Goal: Information Seeking & Learning: Find specific fact

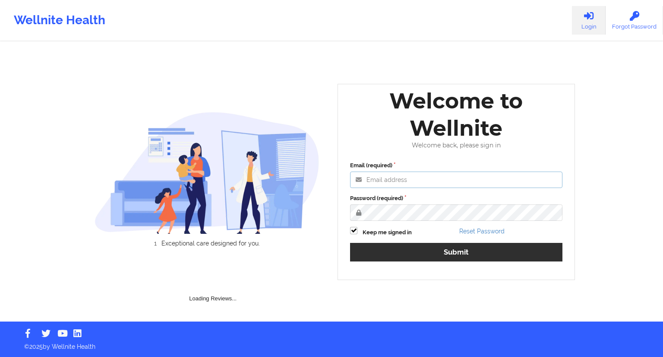
type input "[EMAIL_ADDRESS][DOMAIN_NAME]"
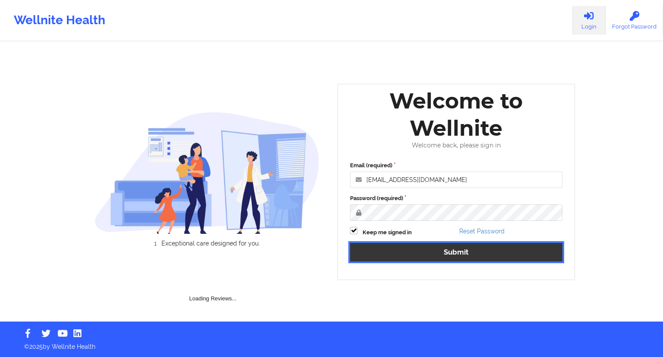
click at [454, 251] on button "Submit" at bounding box center [456, 252] width 212 height 19
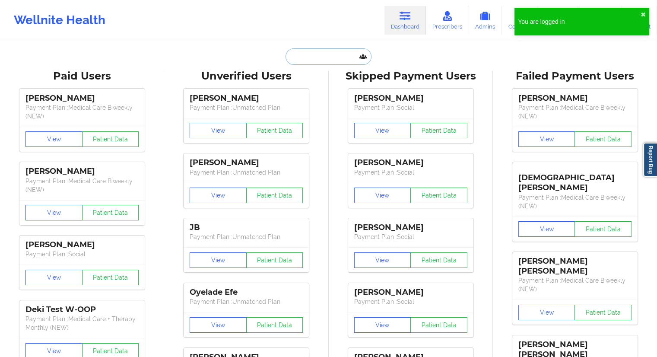
click at [313, 49] on input "text" at bounding box center [327, 56] width 85 height 16
paste input "[EMAIL_ADDRESS][DOMAIN_NAME]"
type input "[EMAIL_ADDRESS][DOMAIN_NAME]"
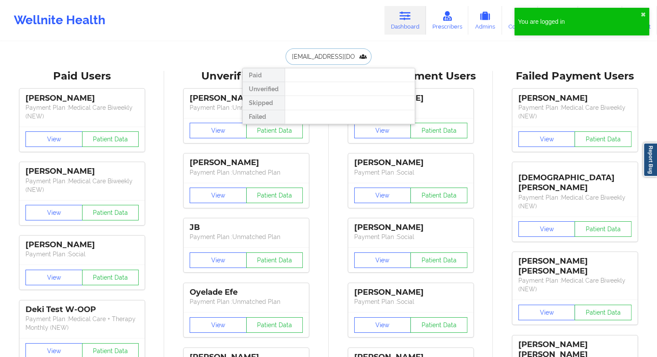
scroll to position [0, 7]
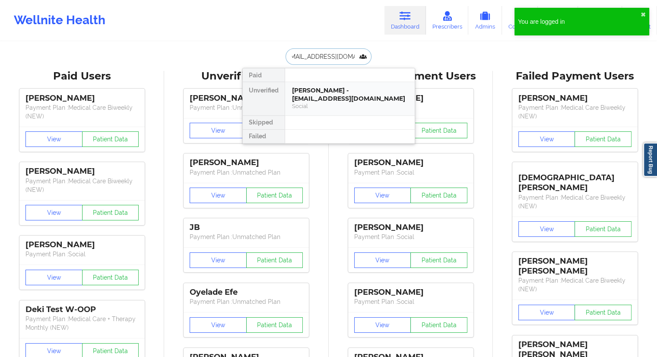
click at [303, 101] on div "[PERSON_NAME] - [EMAIL_ADDRESS][DOMAIN_NAME]" at bounding box center [350, 94] width 116 height 16
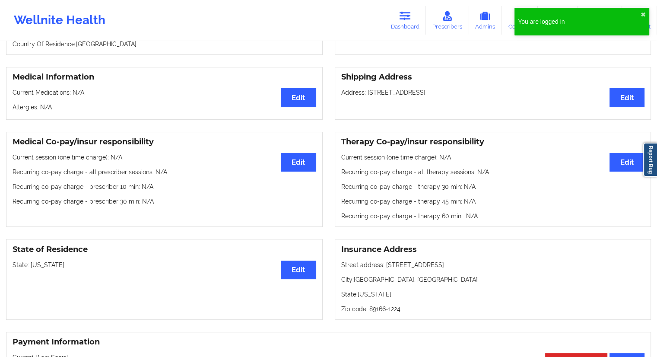
scroll to position [43, 0]
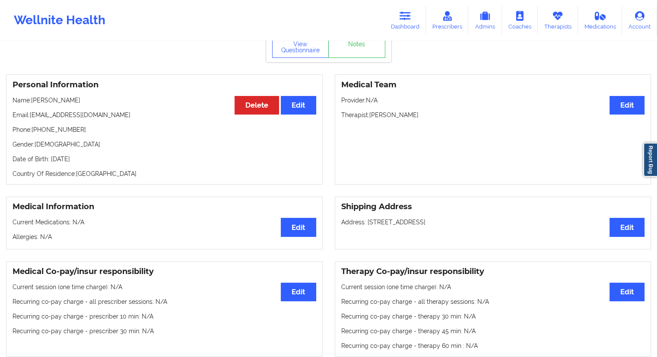
drag, startPoint x: 446, startPoint y: 113, endPoint x: 371, endPoint y: 118, distance: 74.9
click at [371, 118] on p "Therapist: [PERSON_NAME]" at bounding box center [493, 115] width 304 height 9
copy p "[PERSON_NAME]"
drag, startPoint x: 117, startPoint y: 115, endPoint x: 30, endPoint y: 113, distance: 86.8
click at [30, 113] on p "Email: [EMAIL_ADDRESS][DOMAIN_NAME]" at bounding box center [165, 115] width 304 height 9
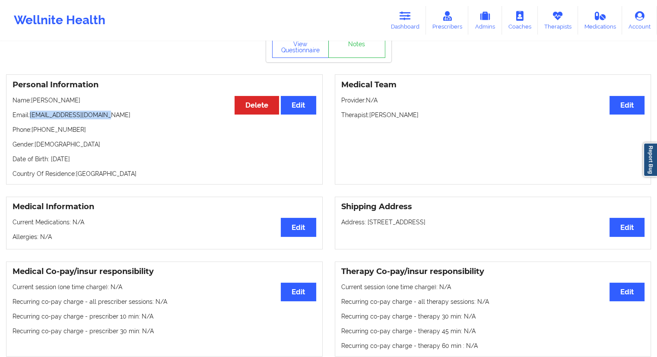
copy p "[EMAIL_ADDRESS][DOMAIN_NAME]"
drag, startPoint x: 83, startPoint y: 96, endPoint x: 33, endPoint y: 104, distance: 50.8
click at [33, 104] on div "Personal Information Edit Delete Name: [PERSON_NAME] Email: [EMAIL_ADDRESS][DOM…" at bounding box center [164, 129] width 316 height 110
copy p "[PERSON_NAME]"
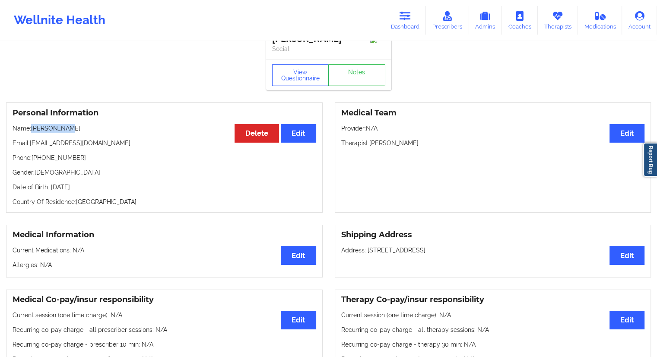
scroll to position [0, 0]
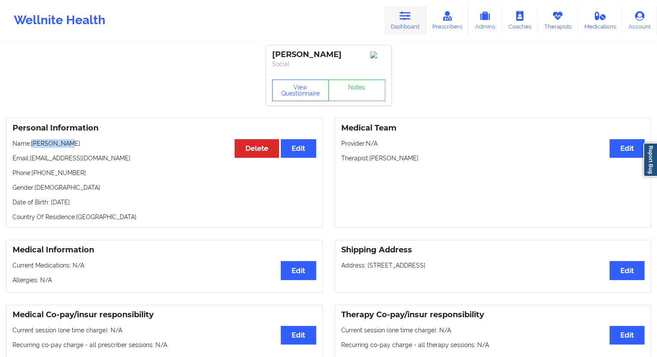
click at [407, 25] on link "Dashboard" at bounding box center [404, 20] width 41 height 28
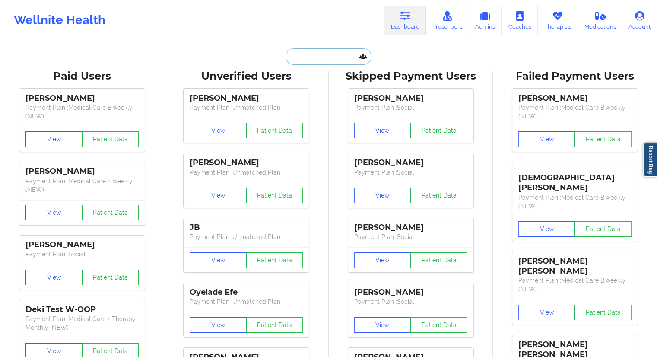
drag, startPoint x: 329, startPoint y: 52, endPoint x: 315, endPoint y: 61, distance: 16.2
click at [328, 53] on input "text" at bounding box center [327, 56] width 85 height 16
paste input "[EMAIL_ADDRESS][PERSON_NAME][PERSON_NAME][DOMAIN_NAME]"
type input "[EMAIL_ADDRESS][PERSON_NAME][PERSON_NAME][DOMAIN_NAME]"
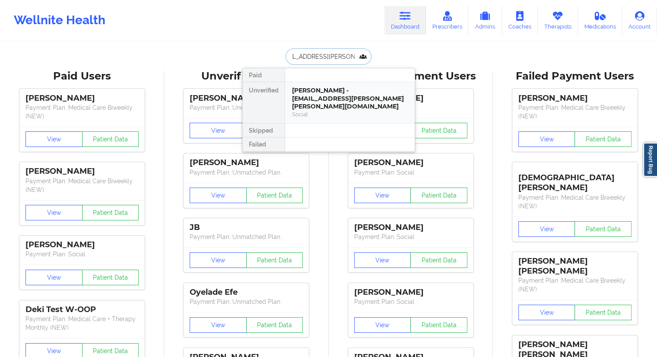
click at [327, 92] on div "[PERSON_NAME] - [EMAIL_ADDRESS][PERSON_NAME][PERSON_NAME][DOMAIN_NAME]" at bounding box center [350, 98] width 116 height 24
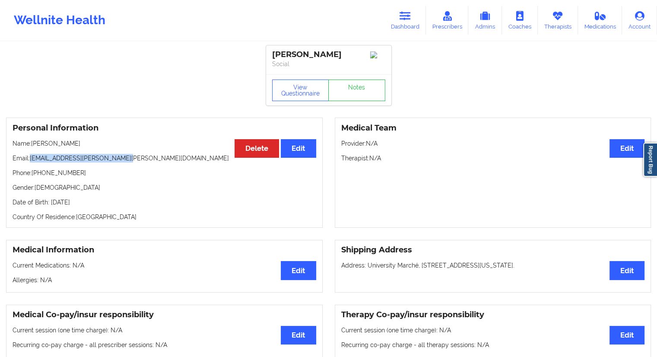
drag, startPoint x: 125, startPoint y: 165, endPoint x: 30, endPoint y: 160, distance: 94.7
click at [30, 160] on p "Email: [EMAIL_ADDRESS][PERSON_NAME][PERSON_NAME][DOMAIN_NAME]" at bounding box center [165, 158] width 304 height 9
drag, startPoint x: 98, startPoint y: 142, endPoint x: 33, endPoint y: 146, distance: 64.4
click at [33, 146] on p "Name: [PERSON_NAME]" at bounding box center [165, 143] width 304 height 9
copy p "[PERSON_NAME]"
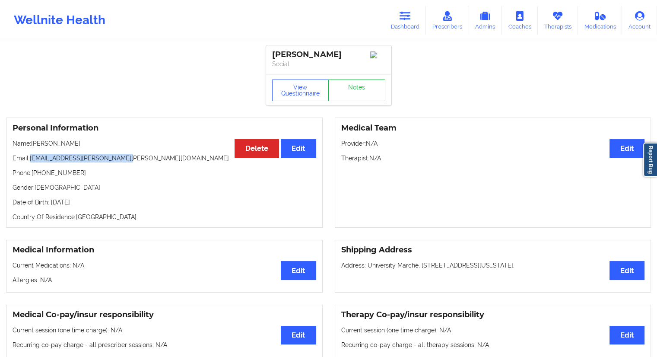
drag, startPoint x: 130, startPoint y: 160, endPoint x: 31, endPoint y: 162, distance: 98.9
click at [31, 162] on p "Email: [EMAIL_ADDRESS][PERSON_NAME][PERSON_NAME][DOMAIN_NAME]" at bounding box center [165, 158] width 304 height 9
copy p "[EMAIL_ADDRESS][PERSON_NAME][PERSON_NAME][DOMAIN_NAME]"
click at [398, 28] on link "Dashboard" at bounding box center [404, 20] width 41 height 28
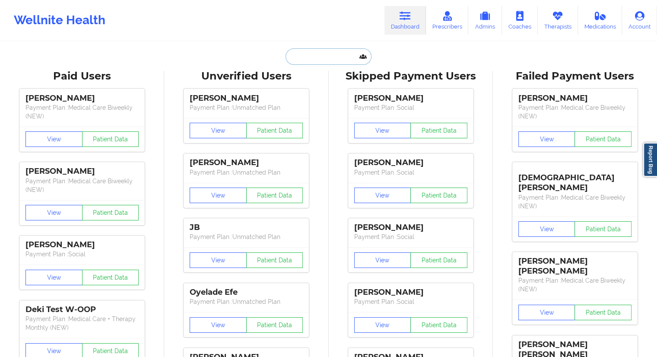
click at [342, 54] on input "text" at bounding box center [327, 56] width 85 height 16
paste input "[EMAIL_ADDRESS][DOMAIN_NAME]"
type input "[EMAIL_ADDRESS][DOMAIN_NAME]"
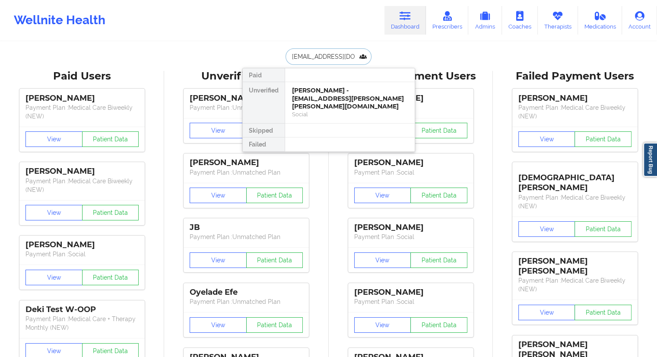
scroll to position [0, 14]
click at [317, 99] on div "[PERSON_NAME] - [EMAIL_ADDRESS][DOMAIN_NAME]" at bounding box center [350, 94] width 116 height 16
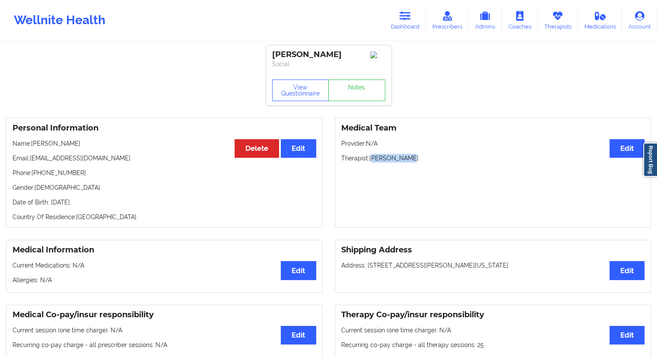
drag, startPoint x: 413, startPoint y: 162, endPoint x: 373, endPoint y: 163, distance: 40.2
click at [373, 162] on p "Therapist: [PERSON_NAME]" at bounding box center [493, 158] width 304 height 9
drag, startPoint x: 132, startPoint y: 158, endPoint x: 32, endPoint y: 161, distance: 100.2
click at [32, 161] on p "Email: [EMAIL_ADDRESS][DOMAIN_NAME]" at bounding box center [165, 158] width 304 height 9
copy p "[EMAIL_ADDRESS][DOMAIN_NAME]"
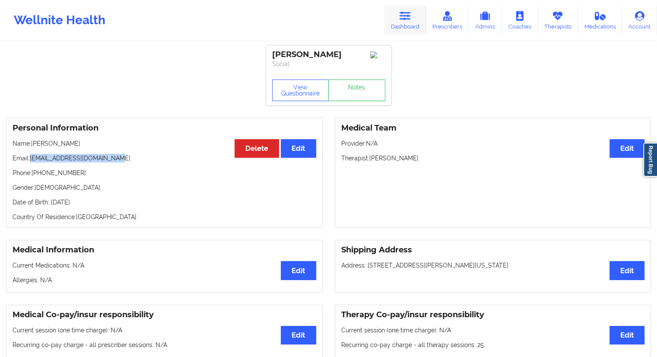
click at [406, 25] on link "Dashboard" at bounding box center [404, 20] width 41 height 28
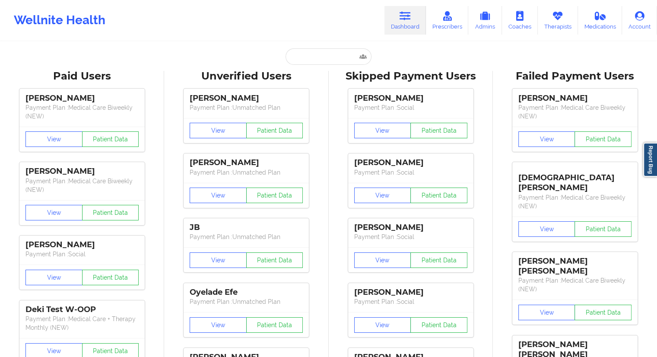
click at [330, 53] on input "text" at bounding box center [327, 56] width 85 height 16
paste input "[EMAIL_ADDRESS][DOMAIN_NAME]"
type input "[EMAIL_ADDRESS][DOMAIN_NAME]"
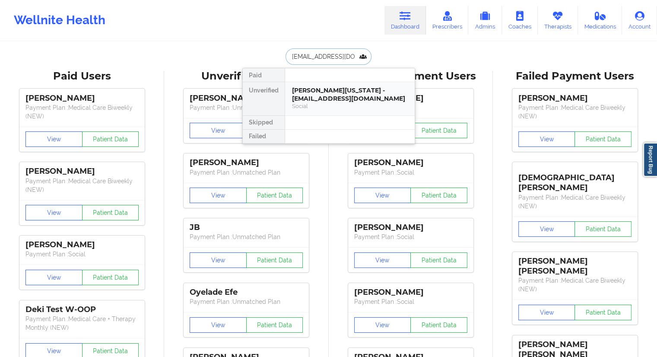
click at [306, 98] on div "[PERSON_NAME][US_STATE] - [EMAIL_ADDRESS][DOMAIN_NAME]" at bounding box center [350, 94] width 116 height 16
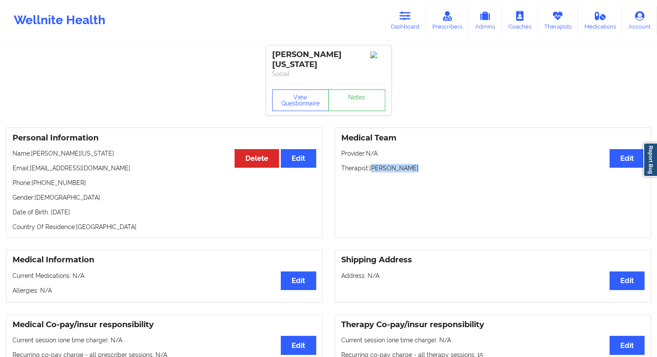
drag, startPoint x: 430, startPoint y: 162, endPoint x: 372, endPoint y: 164, distance: 58.3
click at [372, 164] on p "Therapist: [PERSON_NAME]" at bounding box center [493, 168] width 304 height 9
drag, startPoint x: 121, startPoint y: 152, endPoint x: 31, endPoint y: 160, distance: 90.7
click at [31, 160] on div "Personal Information Edit Delete Name: [PERSON_NAME][US_STATE] Email: [EMAIL_AD…" at bounding box center [164, 182] width 316 height 110
copy p "[EMAIL_ADDRESS][DOMAIN_NAME]"
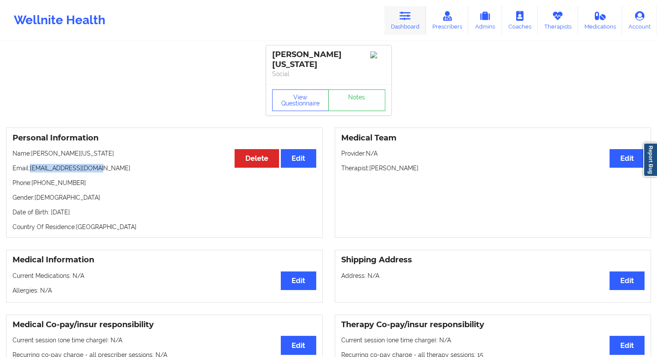
click at [415, 16] on link "Dashboard" at bounding box center [404, 20] width 41 height 28
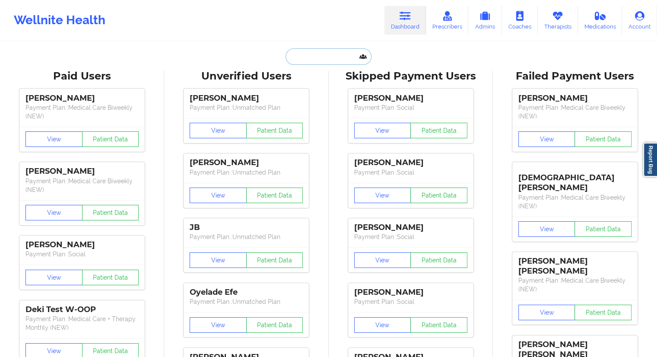
click at [327, 48] on input "text" at bounding box center [327, 56] width 85 height 16
paste input "[PERSON_NAME] [PERSON_NAME]"
type input "[PERSON_NAME] [PERSON_NAME]"
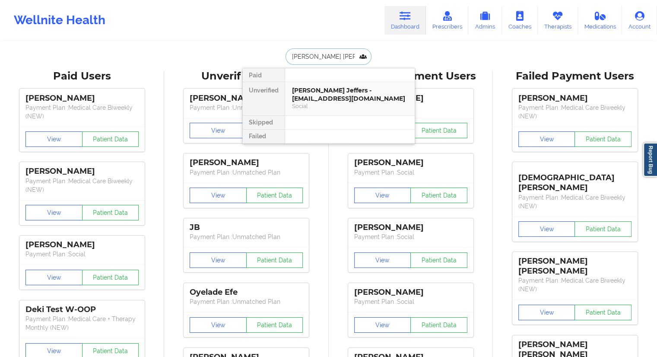
click at [329, 96] on div "[PERSON_NAME] Jeffers - [EMAIL_ADDRESS][DOMAIN_NAME]" at bounding box center [350, 94] width 116 height 16
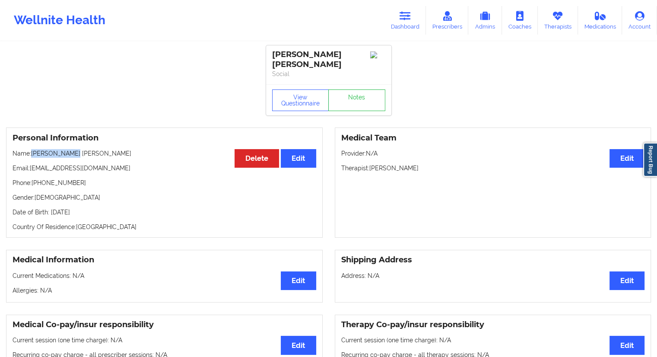
drag, startPoint x: 82, startPoint y: 142, endPoint x: 33, endPoint y: 144, distance: 48.8
click at [33, 149] on p "Name: [PERSON_NAME] [PERSON_NAME]" at bounding box center [165, 153] width 304 height 9
copy p "[PERSON_NAME] [PERSON_NAME]"
drag, startPoint x: 81, startPoint y: 173, endPoint x: 33, endPoint y: 175, distance: 48.4
click at [33, 178] on p "Phone: [PHONE_NUMBER]" at bounding box center [165, 182] width 304 height 9
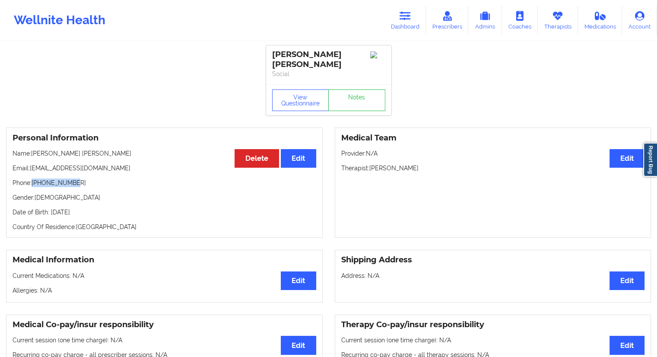
copy p "[PHONE_NUMBER]"
drag, startPoint x: 95, startPoint y: 159, endPoint x: 32, endPoint y: 161, distance: 63.5
click at [32, 164] on p "Email: [EMAIL_ADDRESS][DOMAIN_NAME]" at bounding box center [165, 168] width 304 height 9
copy p "[EMAIL_ADDRESS][DOMAIN_NAME]"
drag, startPoint x: 81, startPoint y: 145, endPoint x: 34, endPoint y: 142, distance: 47.5
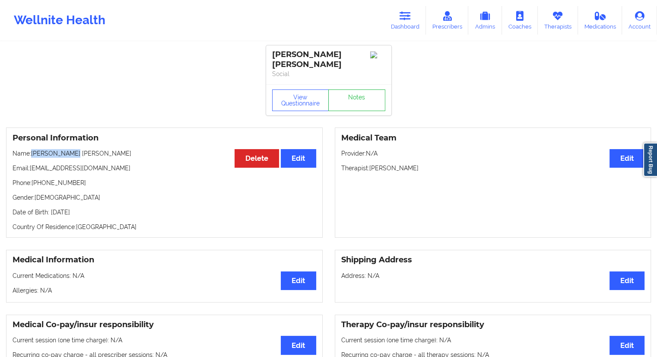
click at [34, 149] on p "Name: [PERSON_NAME] [PERSON_NAME]" at bounding box center [165, 153] width 304 height 9
click at [401, 18] on icon at bounding box center [404, 15] width 11 height 9
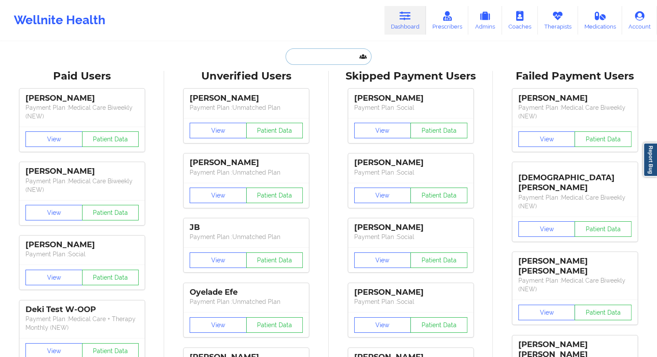
drag, startPoint x: 346, startPoint y: 39, endPoint x: 321, endPoint y: 53, distance: 28.0
click at [321, 53] on input "text" at bounding box center [327, 56] width 85 height 16
paste input "[EMAIL_ADDRESS][DOMAIN_NAME]"
type input "[EMAIL_ADDRESS][DOMAIN_NAME]"
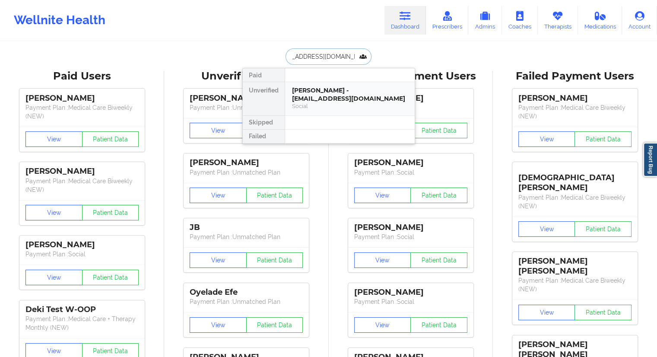
click at [325, 94] on div "[PERSON_NAME] - [EMAIL_ADDRESS][DOMAIN_NAME]" at bounding box center [350, 94] width 116 height 16
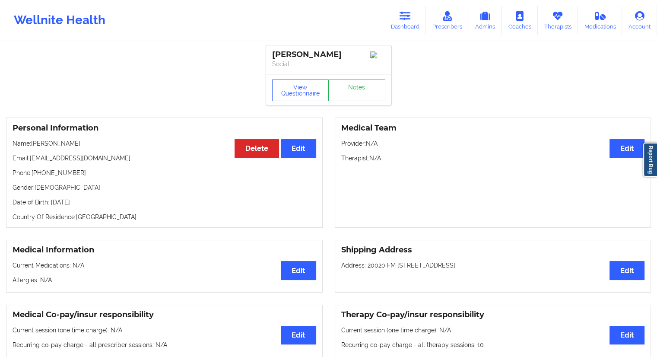
click at [90, 150] on div "Personal Information Edit Delete Name: [PERSON_NAME] Email: [EMAIL_ADDRESS][DOM…" at bounding box center [164, 172] width 316 height 110
click at [310, 92] on button "View Questionnaire" at bounding box center [300, 90] width 57 height 22
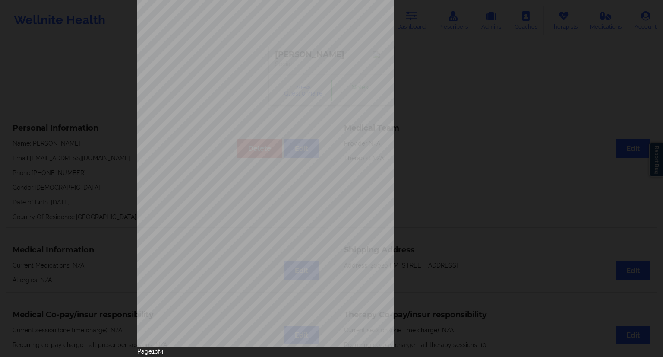
scroll to position [55, 0]
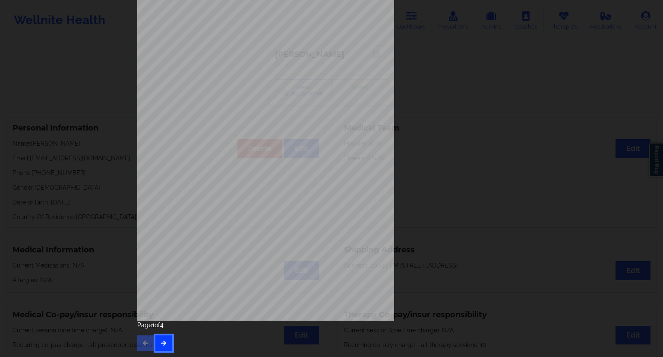
click at [166, 344] on button "button" at bounding box center [163, 343] width 17 height 16
click at [165, 338] on button "button" at bounding box center [163, 343] width 17 height 16
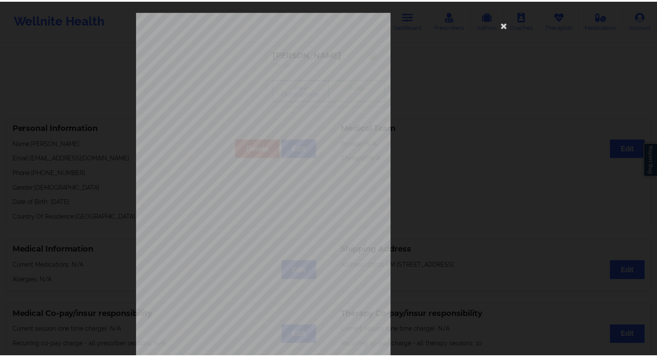
scroll to position [0, 0]
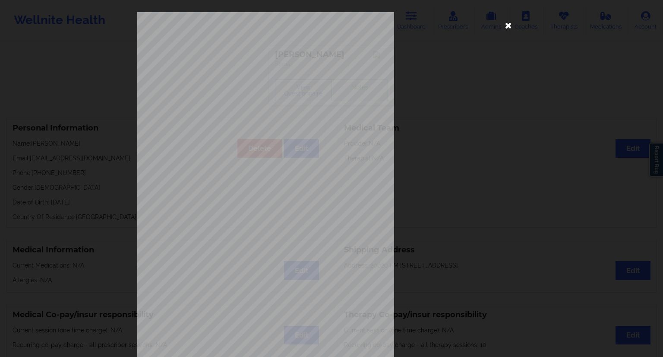
click at [505, 28] on icon at bounding box center [509, 25] width 14 height 14
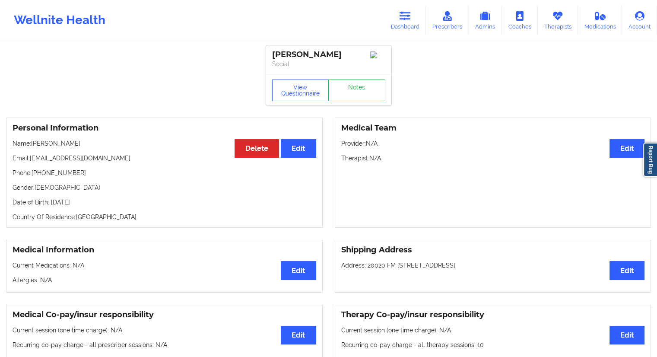
drag, startPoint x: 129, startPoint y: 163, endPoint x: 30, endPoint y: 158, distance: 99.0
click at [30, 158] on p "Email: [EMAIL_ADDRESS][DOMAIN_NAME]" at bounding box center [165, 158] width 304 height 9
drag, startPoint x: 75, startPoint y: 175, endPoint x: 33, endPoint y: 173, distance: 42.3
click at [33, 173] on p "Phone: [PHONE_NUMBER]" at bounding box center [165, 172] width 304 height 9
drag, startPoint x: 101, startPoint y: 140, endPoint x: 31, endPoint y: 140, distance: 69.9
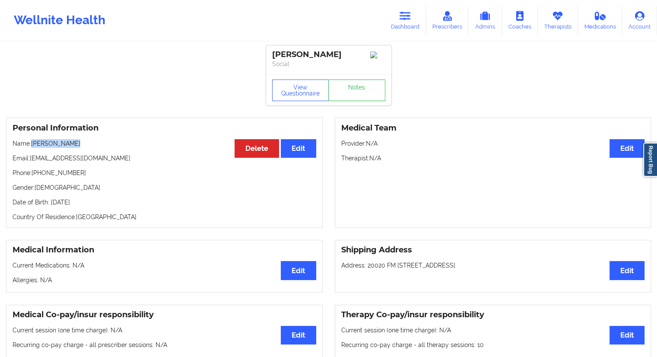
click at [31, 140] on div "Personal Information Edit Delete Name: [PERSON_NAME] Email: [EMAIL_ADDRESS][DOM…" at bounding box center [164, 172] width 316 height 110
click at [409, 16] on icon at bounding box center [404, 15] width 11 height 9
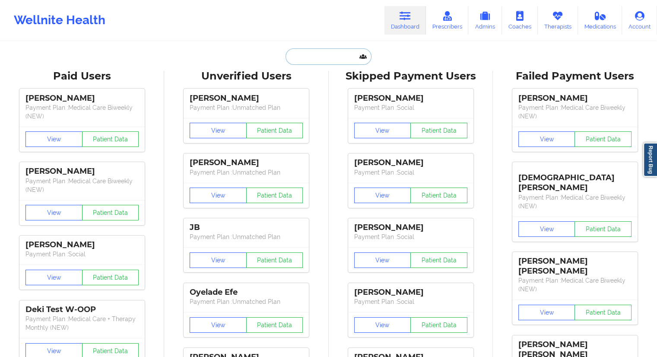
click at [307, 49] on input "text" at bounding box center [327, 56] width 85 height 16
paste input "[EMAIL_ADDRESS][DOMAIN_NAME]"
type input "[EMAIL_ADDRESS][DOMAIN_NAME]"
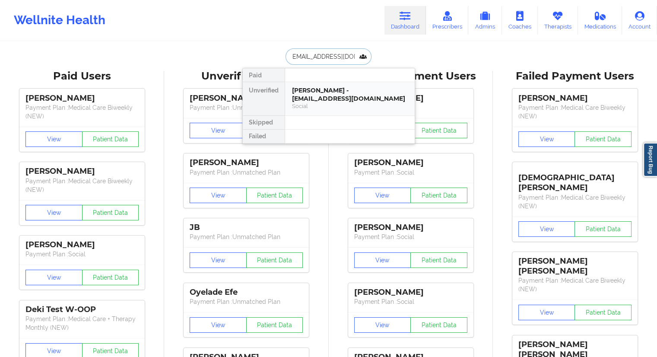
click at [306, 111] on div "[PERSON_NAME] - [EMAIL_ADDRESS][DOMAIN_NAME] Social" at bounding box center [350, 98] width 130 height 33
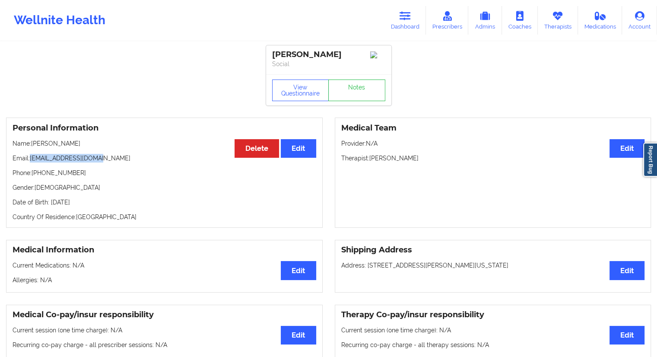
drag, startPoint x: 109, startPoint y: 161, endPoint x: 31, endPoint y: 161, distance: 77.7
click at [31, 161] on p "Email: [EMAIL_ADDRESS][DOMAIN_NAME]" at bounding box center [165, 158] width 304 height 9
click at [401, 18] on icon at bounding box center [404, 15] width 11 height 9
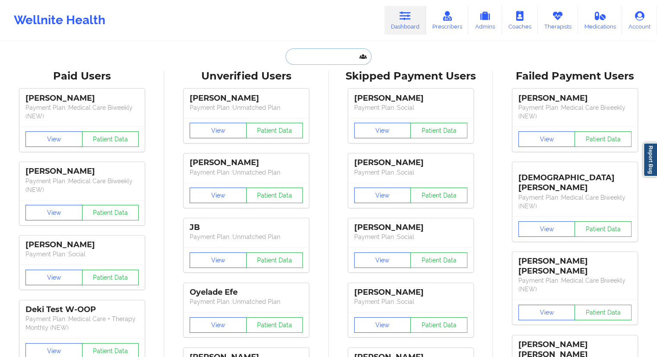
click at [307, 57] on input "text" at bounding box center [327, 56] width 85 height 16
paste input "[EMAIL_ADDRESS][DOMAIN_NAME]"
type input "[EMAIL_ADDRESS][DOMAIN_NAME]"
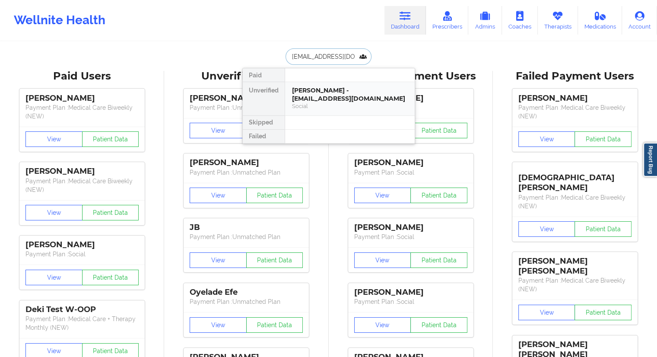
click at [316, 90] on div "[PERSON_NAME] - [EMAIL_ADDRESS][DOMAIN_NAME]" at bounding box center [350, 94] width 116 height 16
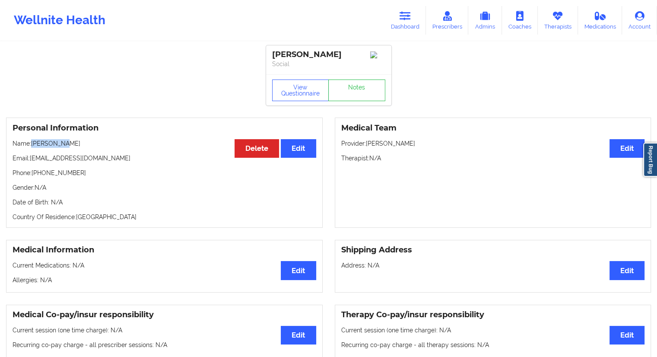
drag, startPoint x: 70, startPoint y: 147, endPoint x: 30, endPoint y: 143, distance: 40.3
click at [30, 143] on p "Name: [PERSON_NAME]" at bounding box center [165, 143] width 304 height 9
click at [78, 148] on p "Name: [PERSON_NAME]" at bounding box center [165, 143] width 304 height 9
drag, startPoint x: 75, startPoint y: 145, endPoint x: 35, endPoint y: 142, distance: 39.8
click at [35, 142] on p "Name: [PERSON_NAME]" at bounding box center [165, 143] width 304 height 9
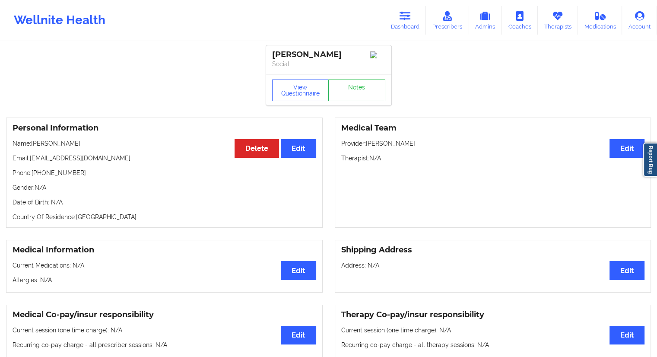
click at [45, 152] on div "Personal Information Edit Delete Name: [PERSON_NAME] Email: [EMAIL_ADDRESS][DOM…" at bounding box center [164, 172] width 316 height 110
drag, startPoint x: 71, startPoint y: 144, endPoint x: 33, endPoint y: 144, distance: 38.4
click at [33, 144] on p "Name: [PERSON_NAME]" at bounding box center [165, 143] width 304 height 9
click at [302, 99] on button "View Questionnaire" at bounding box center [300, 90] width 57 height 22
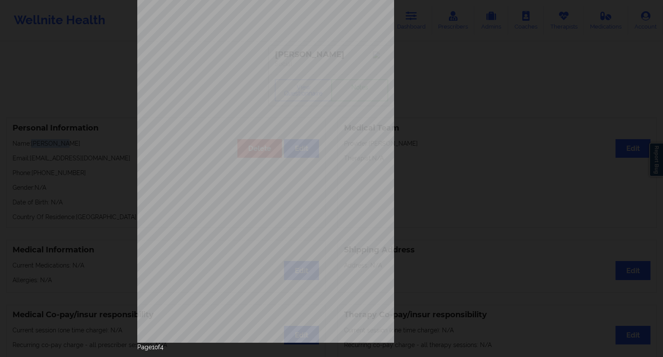
scroll to position [55, 0]
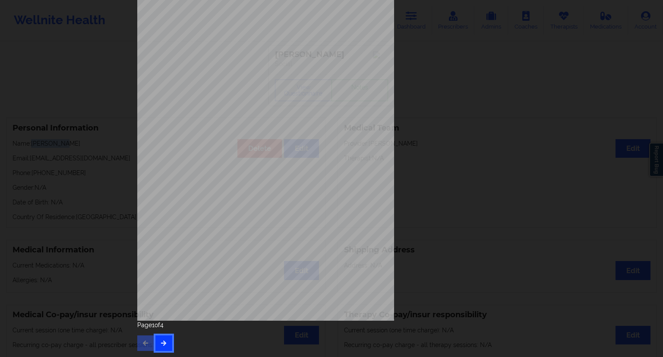
click at [164, 338] on button "button" at bounding box center [163, 343] width 17 height 16
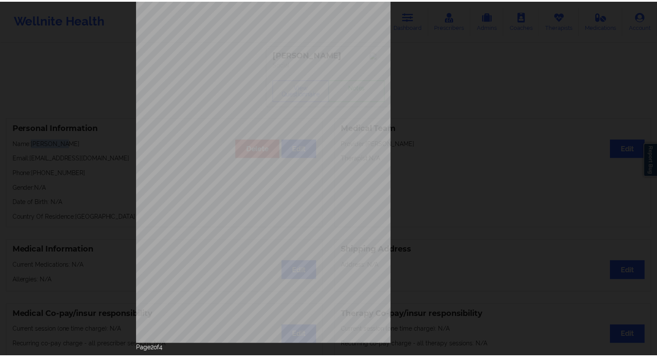
scroll to position [0, 0]
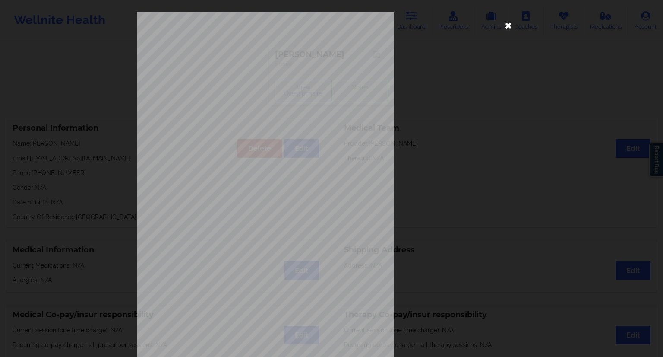
click at [502, 28] on icon at bounding box center [509, 25] width 14 height 14
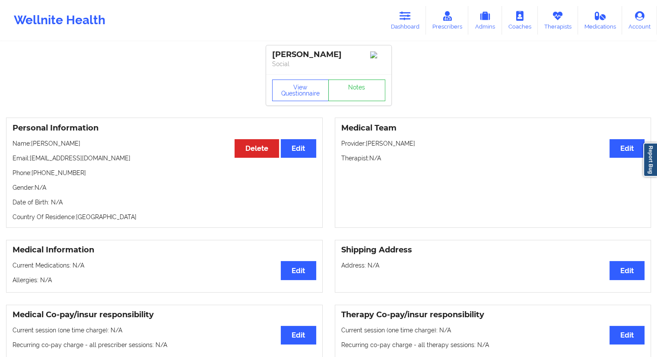
drag, startPoint x: 400, startPoint y: 20, endPoint x: 361, endPoint y: 30, distance: 40.5
click at [400, 20] on link "Dashboard" at bounding box center [404, 20] width 41 height 28
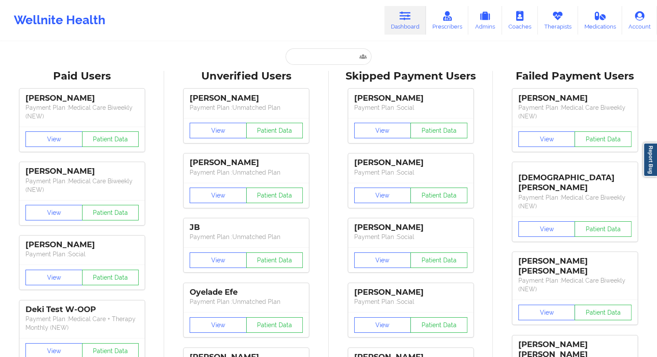
click at [321, 59] on input "text" at bounding box center [327, 56] width 85 height 16
paste input "[EMAIL_ADDRESS][DOMAIN_NAME]"
type input "[EMAIL_ADDRESS][DOMAIN_NAME]"
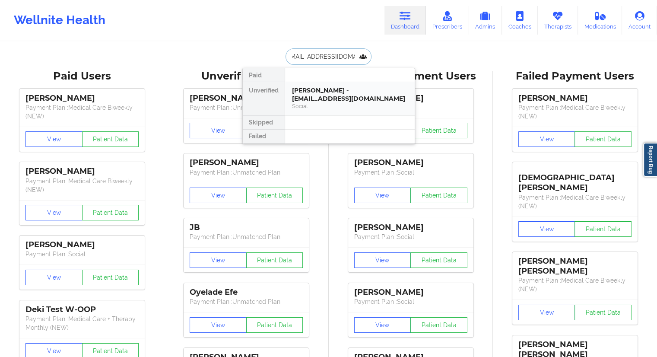
click at [320, 92] on div "[PERSON_NAME] - [EMAIL_ADDRESS][DOMAIN_NAME]" at bounding box center [350, 94] width 116 height 16
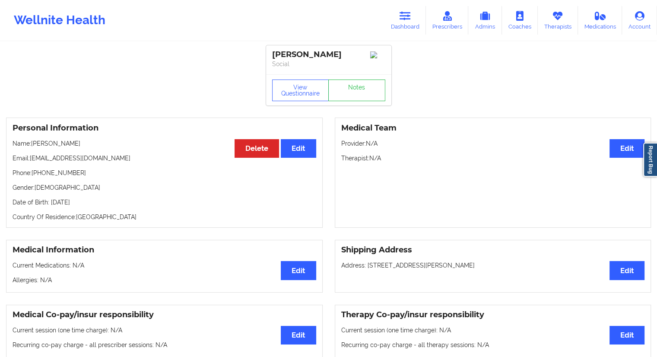
drag, startPoint x: 79, startPoint y: 144, endPoint x: 32, endPoint y: 147, distance: 46.3
click at [32, 147] on p "Name: [PERSON_NAME]" at bounding box center [165, 143] width 304 height 9
click at [306, 94] on button "View Questionnaire" at bounding box center [300, 90] width 57 height 22
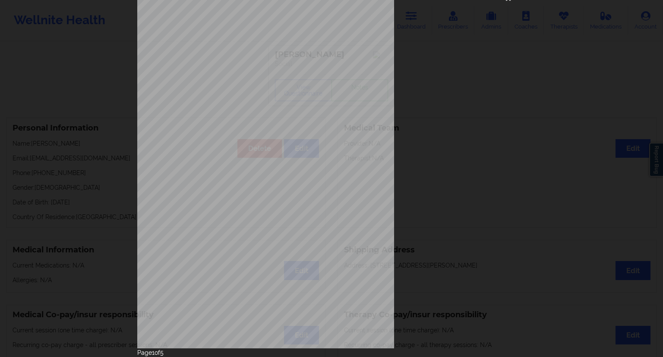
scroll to position [55, 0]
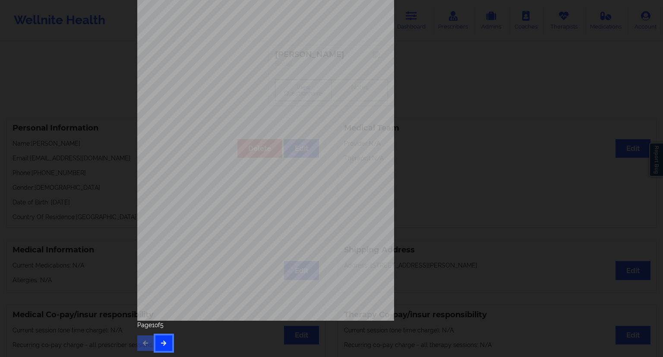
click at [160, 340] on icon "button" at bounding box center [163, 342] width 7 height 5
click at [165, 344] on icon "button" at bounding box center [163, 342] width 7 height 5
click at [161, 348] on button "button" at bounding box center [163, 343] width 17 height 16
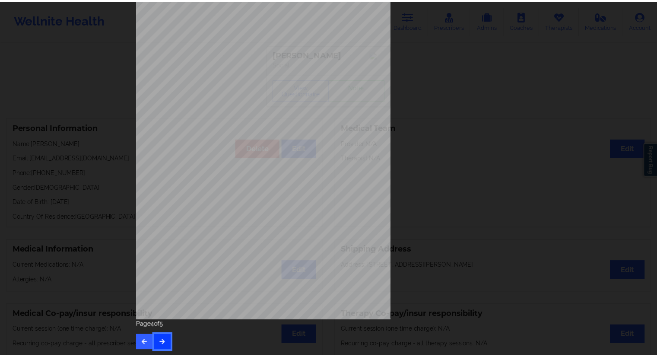
scroll to position [0, 0]
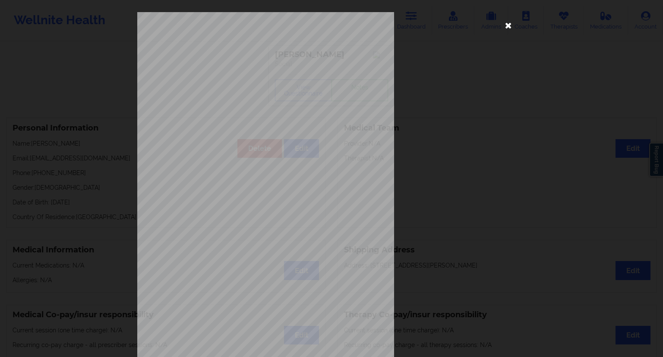
click at [508, 26] on icon at bounding box center [509, 25] width 14 height 14
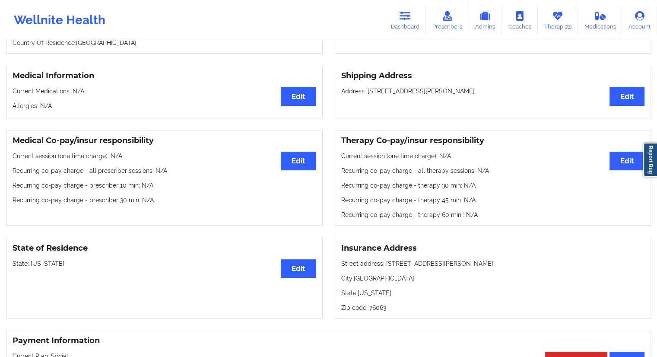
scroll to position [173, 0]
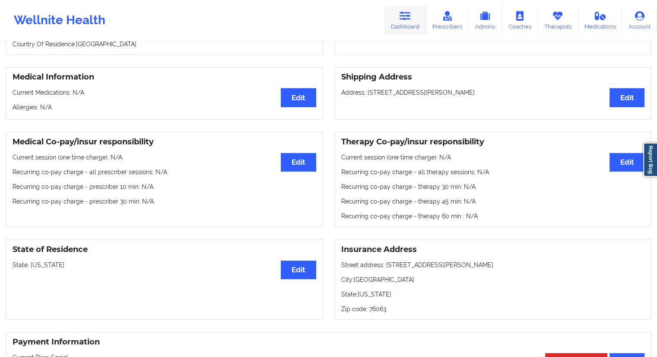
click at [402, 28] on link "Dashboard" at bounding box center [404, 20] width 41 height 28
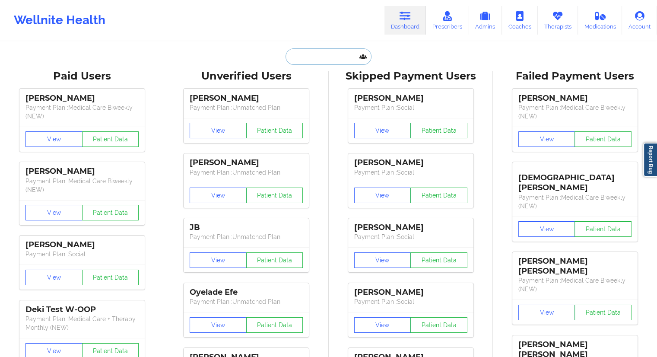
click at [305, 57] on input "text" at bounding box center [327, 56] width 85 height 16
paste input "[PERSON_NAME][EMAIL_ADDRESS][DOMAIN_NAME]"
type input "[PERSON_NAME][EMAIL_ADDRESS][DOMAIN_NAME]"
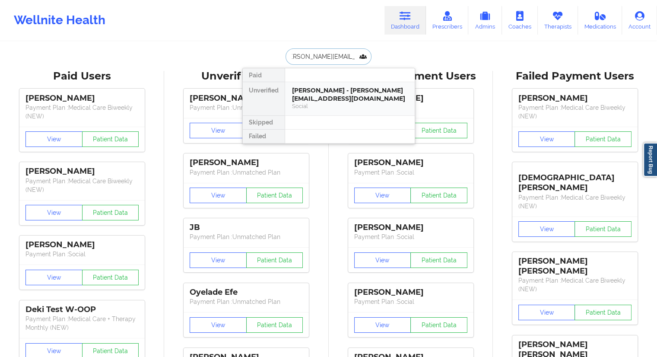
click at [322, 97] on div "[PERSON_NAME] - [PERSON_NAME][EMAIL_ADDRESS][DOMAIN_NAME]" at bounding box center [350, 94] width 116 height 16
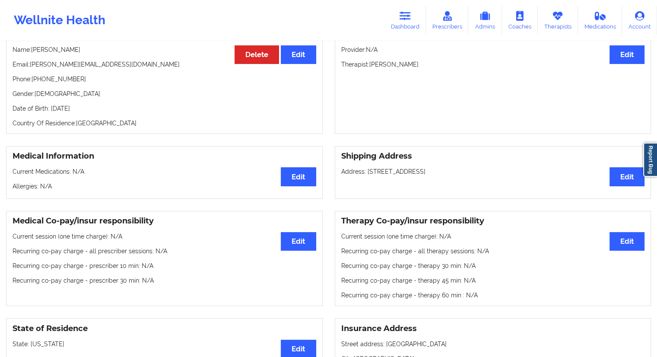
scroll to position [30, 0]
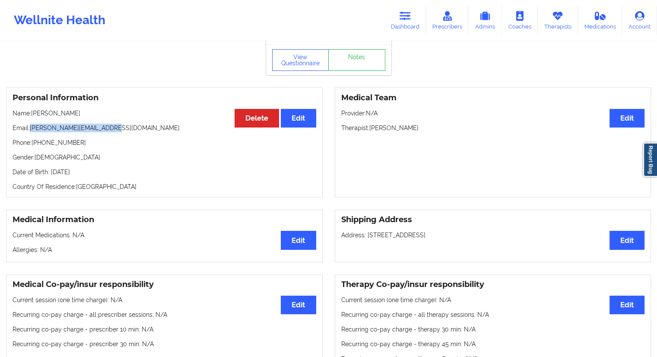
drag, startPoint x: 119, startPoint y: 132, endPoint x: 31, endPoint y: 129, distance: 88.1
click at [31, 129] on p "Email: [PERSON_NAME][EMAIL_ADDRESS][DOMAIN_NAME]" at bounding box center [165, 127] width 304 height 9
drag, startPoint x: 62, startPoint y: 117, endPoint x: 32, endPoint y: 113, distance: 30.4
click at [32, 113] on p "Name: [PERSON_NAME]" at bounding box center [165, 113] width 304 height 9
click at [401, 26] on link "Dashboard" at bounding box center [404, 20] width 41 height 28
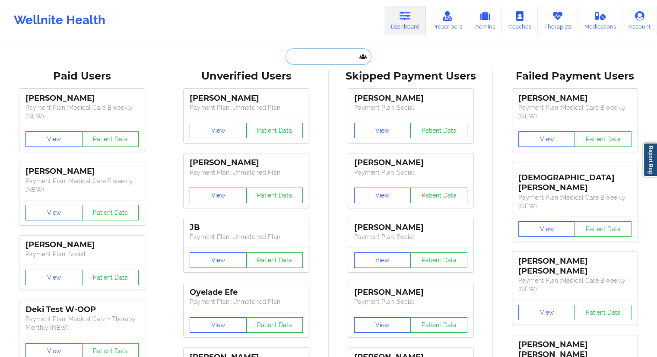
click at [301, 57] on input "text" at bounding box center [327, 56] width 85 height 16
paste input "[EMAIL_ADDRESS][DOMAIN_NAME]"
type input "[EMAIL_ADDRESS][DOMAIN_NAME]"
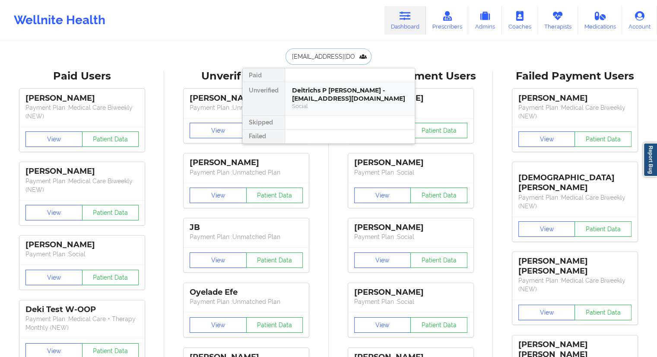
click at [332, 103] on div "Social" at bounding box center [350, 105] width 116 height 7
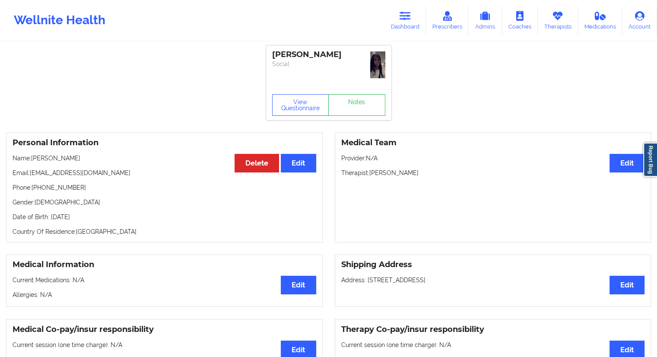
drag, startPoint x: 91, startPoint y: 157, endPoint x: 32, endPoint y: 157, distance: 58.7
click at [32, 157] on p "Name: [PERSON_NAME]" at bounding box center [165, 158] width 304 height 9
click at [400, 13] on link "Dashboard" at bounding box center [404, 20] width 41 height 28
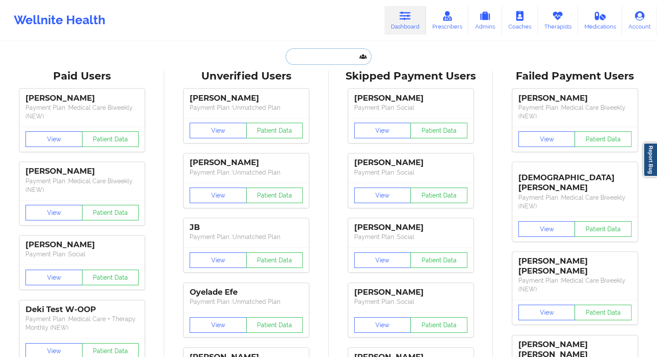
click at [313, 63] on input "text" at bounding box center [327, 56] width 85 height 16
paste input "[PERSON_NAME][EMAIL_ADDRESS][DOMAIN_NAME]"
type input "[PERSON_NAME][EMAIL_ADDRESS][DOMAIN_NAME]"
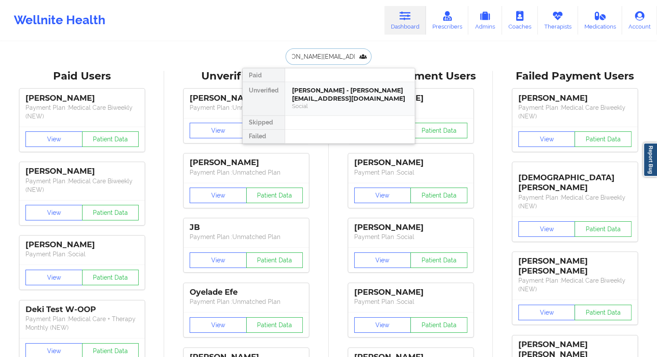
click at [307, 99] on div "[PERSON_NAME] - [PERSON_NAME][EMAIL_ADDRESS][DOMAIN_NAME]" at bounding box center [350, 94] width 116 height 16
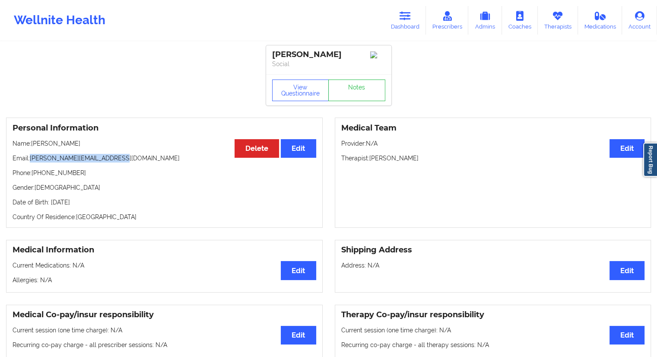
drag, startPoint x: 120, startPoint y: 156, endPoint x: 31, endPoint y: 156, distance: 88.5
click at [31, 156] on p "Email: [PERSON_NAME][EMAIL_ADDRESS][DOMAIN_NAME]" at bounding box center [165, 158] width 304 height 9
drag, startPoint x: 78, startPoint y: 143, endPoint x: 33, endPoint y: 146, distance: 45.0
click at [33, 146] on p "Name: [PERSON_NAME]" at bounding box center [165, 143] width 304 height 9
drag, startPoint x: 97, startPoint y: 158, endPoint x: 29, endPoint y: 160, distance: 67.4
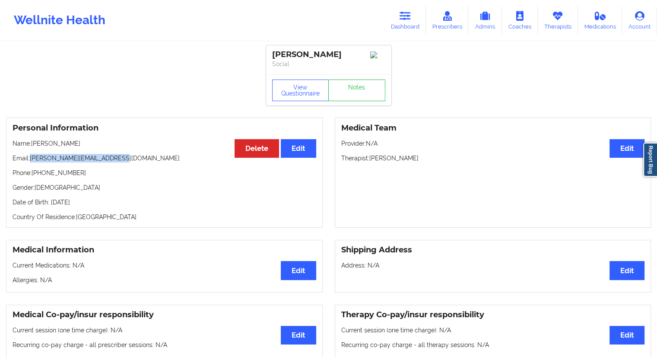
click at [29, 160] on p "Email: [PERSON_NAME][EMAIL_ADDRESS][DOMAIN_NAME]" at bounding box center [165, 158] width 304 height 9
click at [70, 173] on p "Phone: [PHONE_NUMBER]" at bounding box center [165, 172] width 304 height 9
drag, startPoint x: 122, startPoint y: 161, endPoint x: 29, endPoint y: 163, distance: 92.9
click at [29, 162] on p "Email: [PERSON_NAME][EMAIL_ADDRESS][DOMAIN_NAME]" at bounding box center [165, 158] width 304 height 9
click at [51, 166] on div "Personal Information Edit Delete Name: [PERSON_NAME] Email: [PERSON_NAME][EMAIL…" at bounding box center [164, 172] width 316 height 110
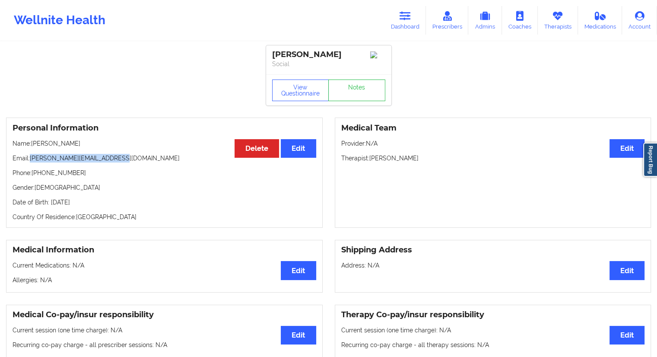
drag, startPoint x: 121, startPoint y: 159, endPoint x: 31, endPoint y: 162, distance: 90.3
click at [31, 162] on p "Email: [PERSON_NAME][EMAIL_ADDRESS][DOMAIN_NAME]" at bounding box center [165, 158] width 304 height 9
drag, startPoint x: 84, startPoint y: 173, endPoint x: 33, endPoint y: 179, distance: 50.8
click at [33, 177] on p "Phone: [PHONE_NUMBER]" at bounding box center [165, 172] width 304 height 9
click at [307, 93] on button "View Questionnaire" at bounding box center [300, 90] width 57 height 22
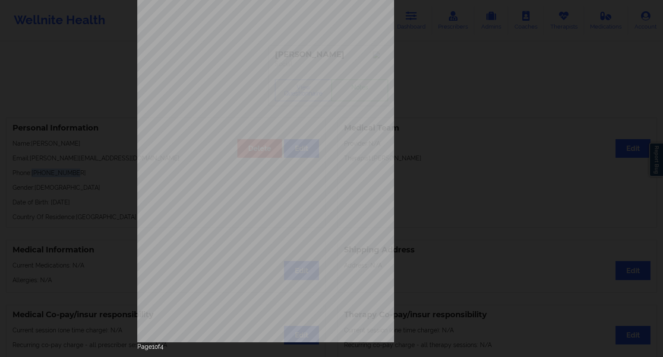
scroll to position [55, 0]
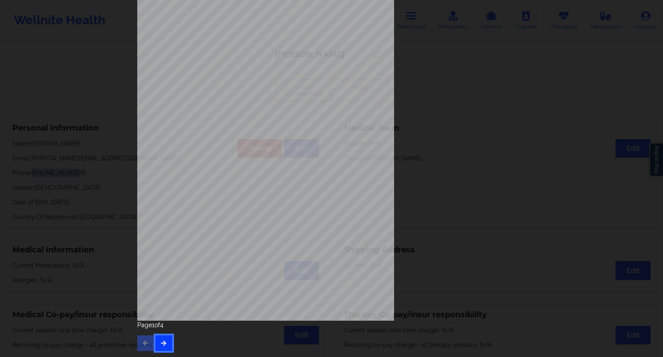
click at [162, 344] on icon "button" at bounding box center [163, 342] width 7 height 5
click at [161, 345] on button "button" at bounding box center [163, 343] width 17 height 16
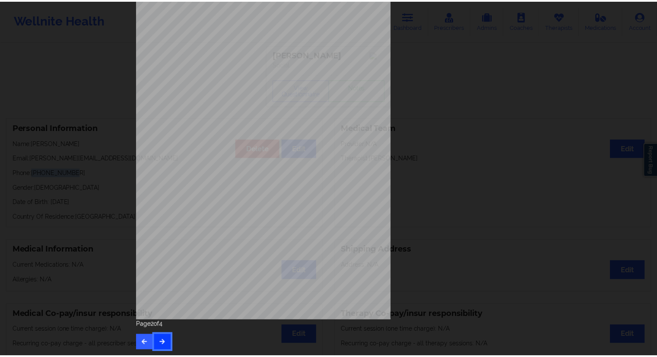
scroll to position [0, 0]
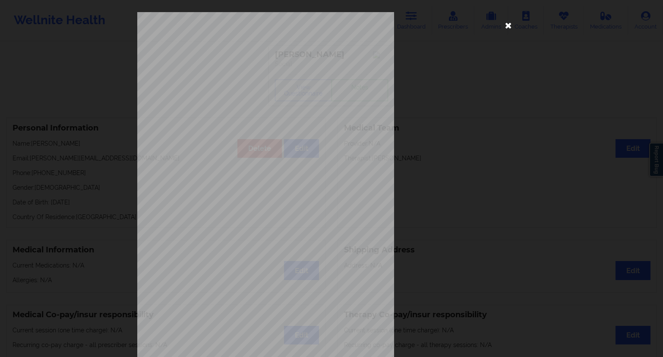
click at [507, 27] on icon at bounding box center [509, 25] width 14 height 14
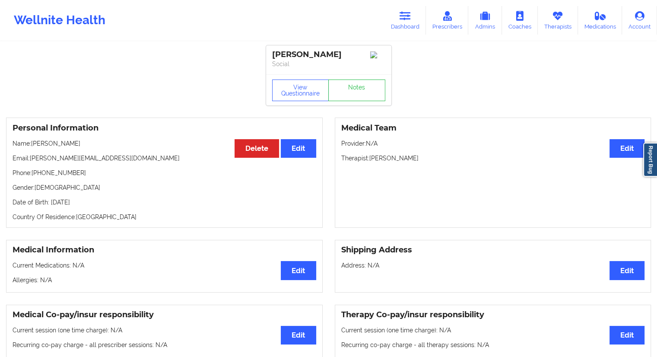
drag, startPoint x: 95, startPoint y: 141, endPoint x: 31, endPoint y: 147, distance: 63.8
click at [31, 147] on div "Personal Information Edit Delete Name: [PERSON_NAME] Email: [PERSON_NAME][EMAIL…" at bounding box center [164, 172] width 316 height 110
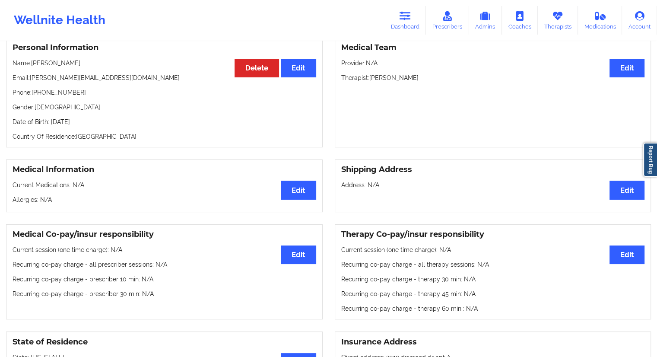
scroll to position [43, 0]
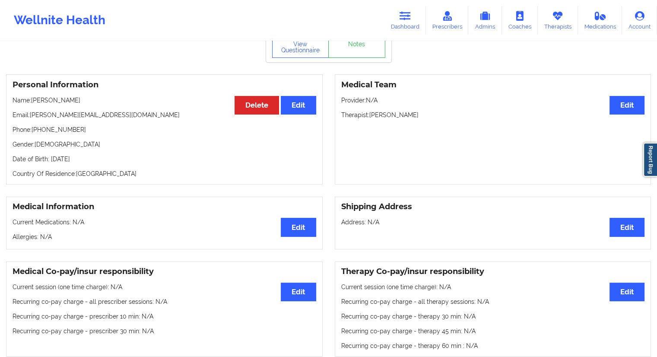
click at [76, 109] on div "Personal Information Edit Delete Name: [PERSON_NAME] Email: [PERSON_NAME][EMAIL…" at bounding box center [164, 129] width 316 height 110
drag, startPoint x: 81, startPoint y: 99, endPoint x: 32, endPoint y: 101, distance: 49.3
click at [32, 101] on p "Name: [PERSON_NAME]" at bounding box center [165, 100] width 304 height 9
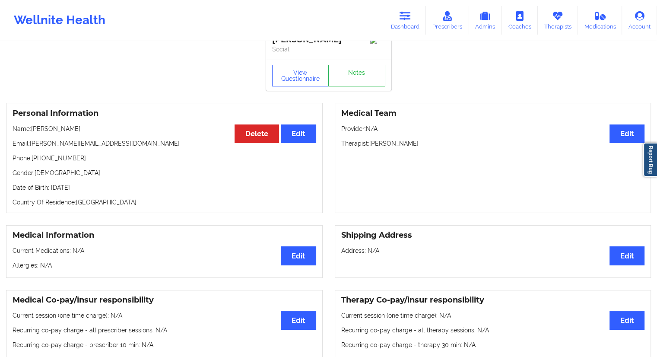
scroll to position [0, 0]
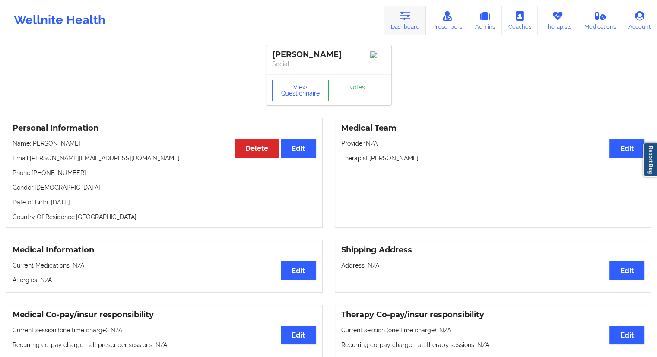
drag, startPoint x: 410, startPoint y: 23, endPoint x: 406, endPoint y: 26, distance: 5.3
click at [410, 23] on link "Dashboard" at bounding box center [404, 20] width 41 height 28
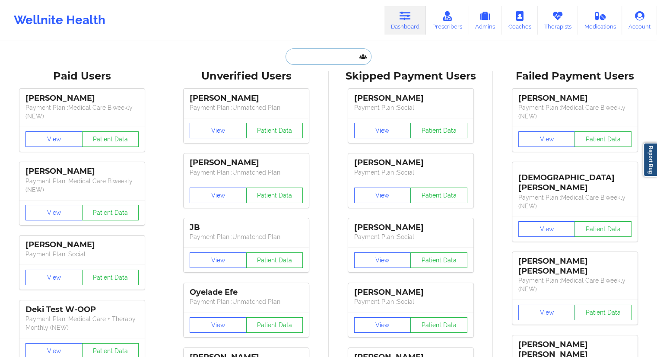
click at [309, 57] on input "text" at bounding box center [327, 56] width 85 height 16
paste input "[EMAIL_ADDRESS][DOMAIN_NAME]"
type input "[EMAIL_ADDRESS][DOMAIN_NAME]"
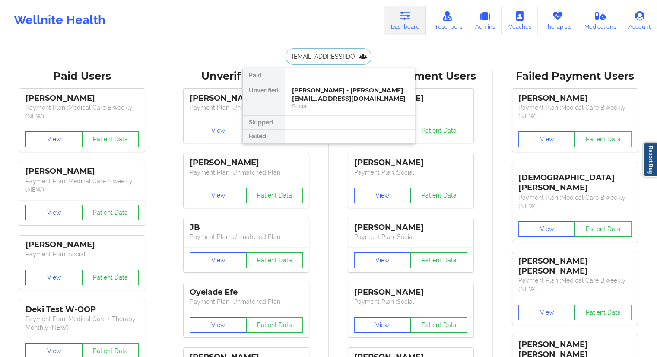
scroll to position [0, 11]
click at [314, 93] on div "[PERSON_NAME] - [EMAIL_ADDRESS][DOMAIN_NAME]" at bounding box center [350, 94] width 116 height 16
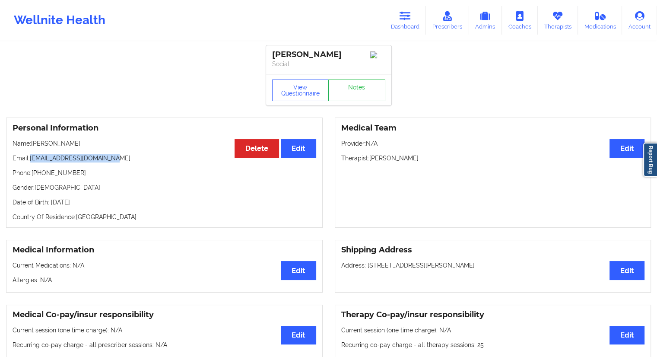
drag, startPoint x: 119, startPoint y: 159, endPoint x: 31, endPoint y: 159, distance: 88.1
click at [31, 159] on p "Email: [EMAIL_ADDRESS][DOMAIN_NAME]" at bounding box center [165, 158] width 304 height 9
click at [51, 153] on div "Personal Information Edit Delete Name: [PERSON_NAME] Email: [EMAIL_ADDRESS][DOM…" at bounding box center [164, 172] width 316 height 110
drag, startPoint x: 49, startPoint y: 146, endPoint x: 33, endPoint y: 147, distance: 16.0
click at [33, 147] on p "Name: [PERSON_NAME]" at bounding box center [165, 143] width 304 height 9
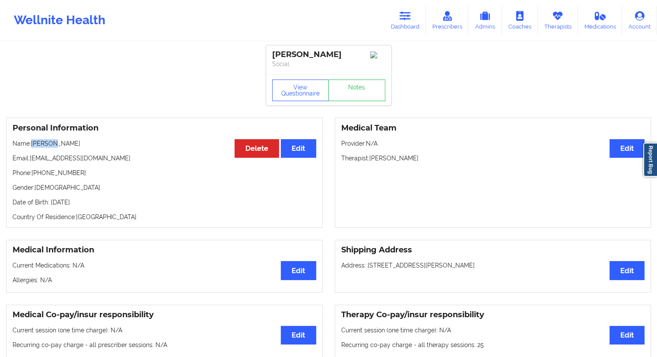
drag, startPoint x: 88, startPoint y: 145, endPoint x: 32, endPoint y: 143, distance: 55.3
click at [32, 143] on p "Name: [PERSON_NAME]" at bounding box center [165, 143] width 304 height 9
click at [402, 23] on link "Dashboard" at bounding box center [404, 20] width 41 height 28
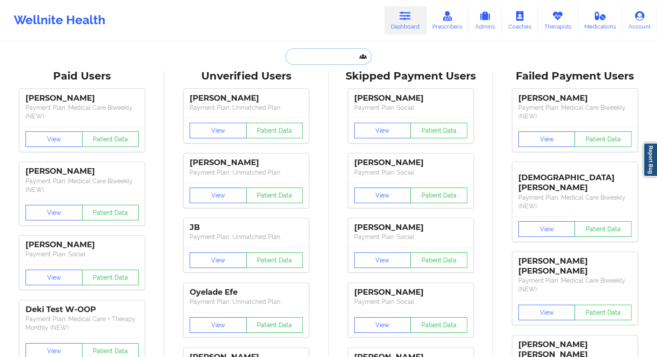
drag, startPoint x: 313, startPoint y: 63, endPoint x: 324, endPoint y: 48, distance: 18.3
click at [313, 63] on input "text" at bounding box center [327, 56] width 85 height 16
paste input "[EMAIL_ADDRESS][DOMAIN_NAME]"
type input "[EMAIL_ADDRESS][DOMAIN_NAME]"
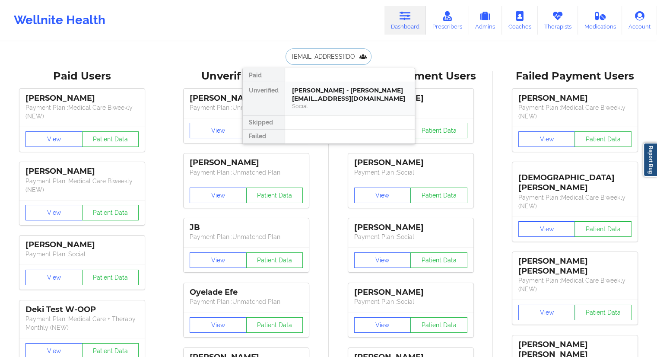
click at [323, 94] on div "[PERSON_NAME] - [PERSON_NAME][EMAIL_ADDRESS][DOMAIN_NAME]" at bounding box center [350, 94] width 116 height 16
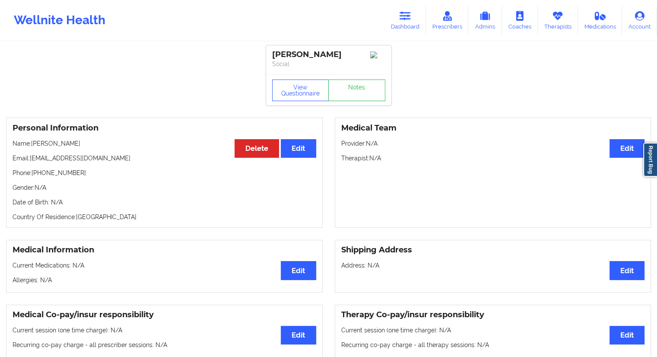
drag, startPoint x: 95, startPoint y: 147, endPoint x: 34, endPoint y: 146, distance: 61.3
click at [34, 146] on p "Name: [PERSON_NAME]" at bounding box center [165, 143] width 304 height 9
click at [81, 174] on p "Phone: [PHONE_NUMBER]" at bounding box center [165, 172] width 304 height 9
drag, startPoint x: 103, startPoint y: 157, endPoint x: 31, endPoint y: 161, distance: 71.8
click at [31, 161] on p "Email: [EMAIL_ADDRESS][DOMAIN_NAME]" at bounding box center [165, 158] width 304 height 9
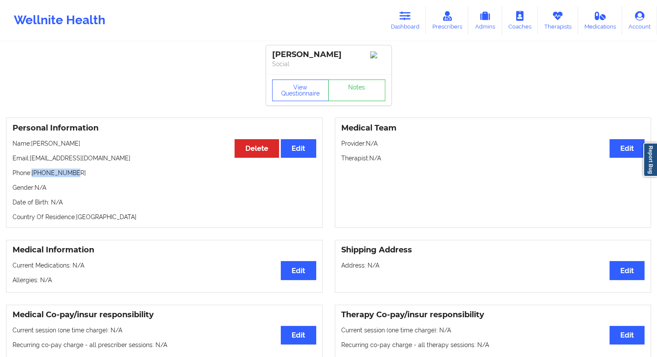
drag, startPoint x: 82, startPoint y: 175, endPoint x: 34, endPoint y: 176, distance: 48.4
click at [34, 176] on p "Phone: [PHONE_NUMBER]" at bounding box center [165, 172] width 304 height 9
click at [406, 23] on link "Dashboard" at bounding box center [404, 20] width 41 height 28
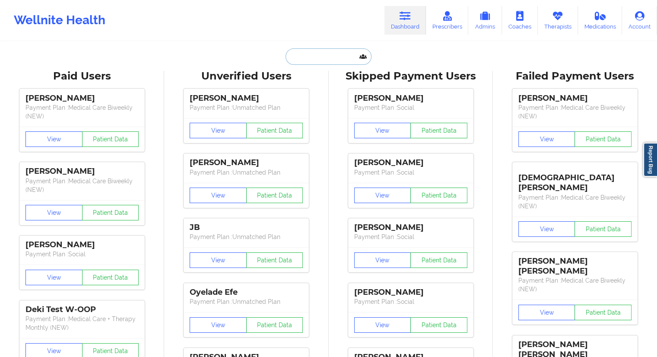
click at [313, 60] on input "text" at bounding box center [327, 56] width 85 height 16
paste input "[EMAIL_ADDRESS][DOMAIN_NAME]"
type input "[EMAIL_ADDRESS][DOMAIN_NAME]"
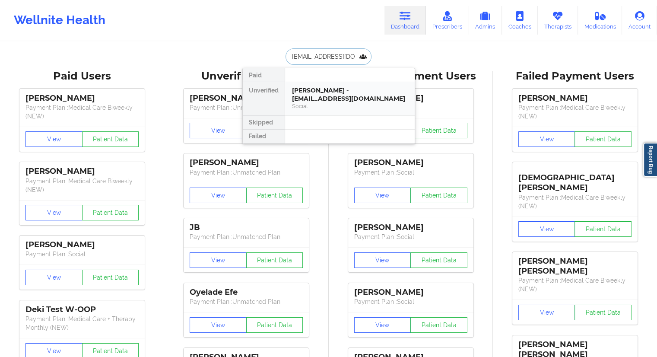
click at [307, 103] on div "Social" at bounding box center [350, 105] width 116 height 7
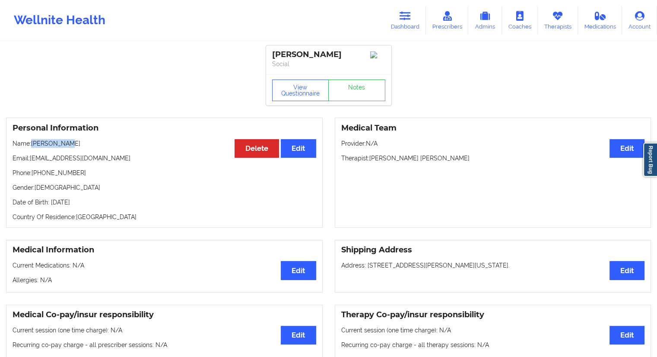
drag, startPoint x: 68, startPoint y: 146, endPoint x: 32, endPoint y: 150, distance: 36.4
click at [32, 148] on p "Name: [PERSON_NAME]" at bounding box center [165, 143] width 304 height 9
drag, startPoint x: 103, startPoint y: 158, endPoint x: 31, endPoint y: 152, distance: 71.9
click at [31, 152] on div "Personal Information Edit Delete Name: [PERSON_NAME] Email: [EMAIL_ADDRESS][DOM…" at bounding box center [164, 172] width 316 height 110
click at [392, 30] on link "Dashboard" at bounding box center [404, 20] width 41 height 28
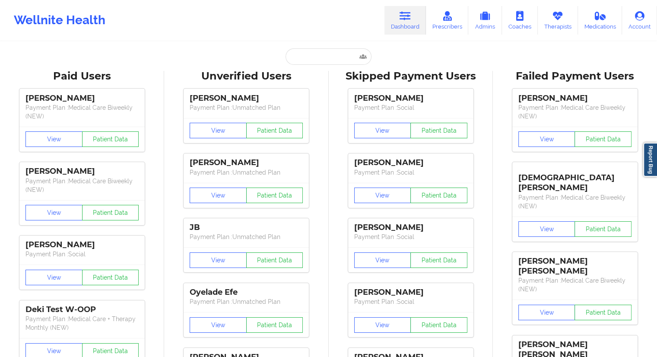
click at [310, 53] on input "text" at bounding box center [327, 56] width 85 height 16
paste input "[PERSON_NAME]"
type input "[PERSON_NAME]"
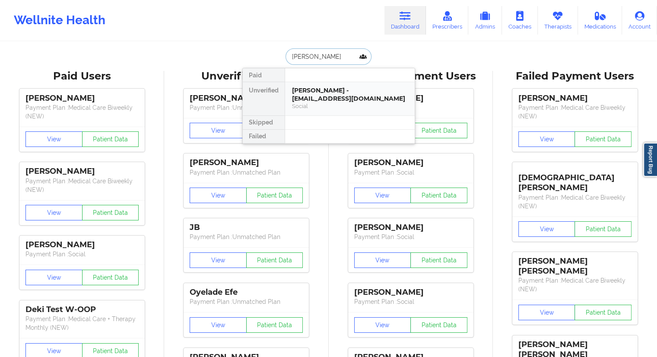
click at [301, 100] on div "[PERSON_NAME] - [EMAIL_ADDRESS][DOMAIN_NAME]" at bounding box center [350, 94] width 116 height 16
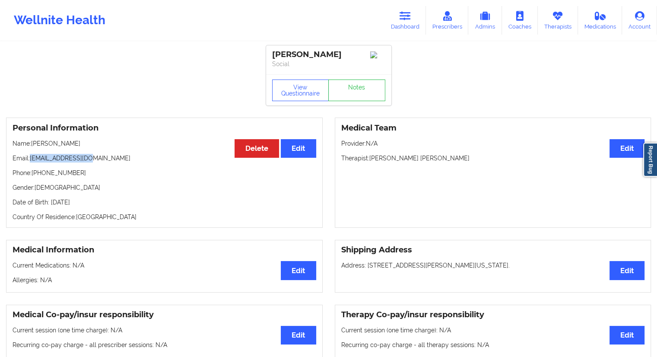
drag, startPoint x: 114, startPoint y: 159, endPoint x: 31, endPoint y: 161, distance: 83.4
click at [31, 161] on p "Email: [EMAIL_ADDRESS][DOMAIN_NAME]" at bounding box center [165, 158] width 304 height 9
click at [359, 93] on link "Notes" at bounding box center [356, 90] width 57 height 22
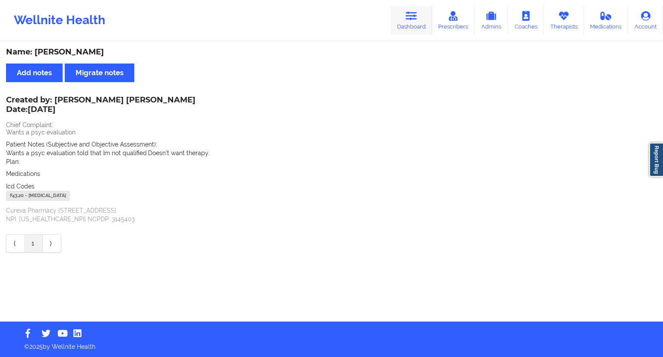
click at [411, 25] on link "Dashboard" at bounding box center [411, 20] width 41 height 28
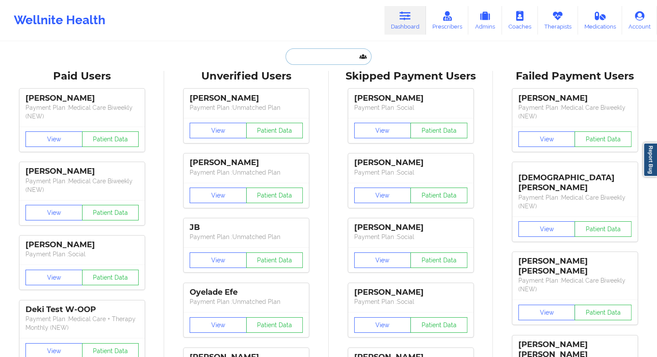
click at [297, 62] on input "text" at bounding box center [327, 56] width 85 height 16
paste input "[EMAIL_ADDRESS][DOMAIN_NAME]"
type input "[EMAIL_ADDRESS][DOMAIN_NAME]"
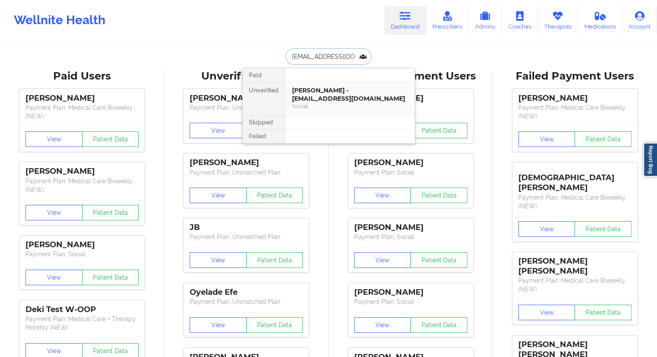
click at [299, 99] on div "[PERSON_NAME] - [EMAIL_ADDRESS][DOMAIN_NAME]" at bounding box center [350, 94] width 116 height 16
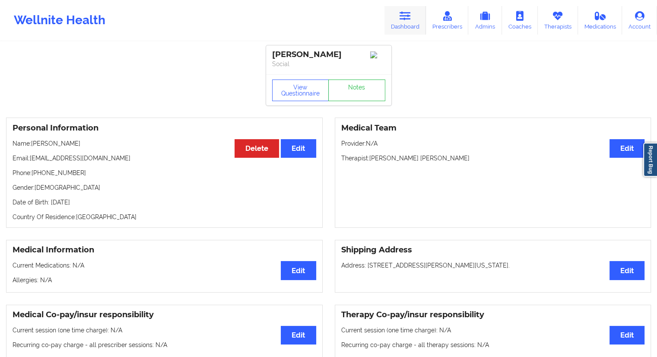
click at [406, 32] on link "Dashboard" at bounding box center [404, 20] width 41 height 28
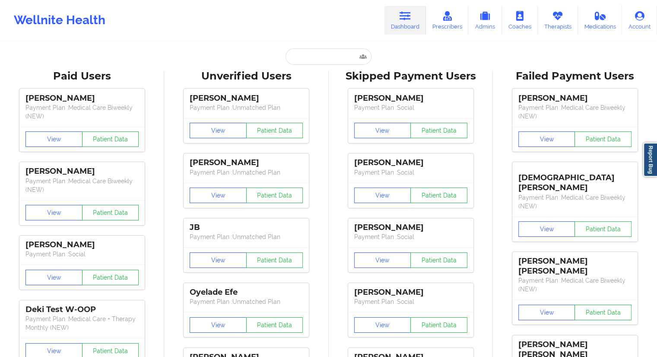
click at [403, 28] on link "Dashboard" at bounding box center [404, 20] width 41 height 28
click at [321, 56] on input "text" at bounding box center [327, 56] width 85 height 16
paste input "[EMAIL_ADDRESS][DOMAIN_NAME]"
type input "[EMAIL_ADDRESS][DOMAIN_NAME]"
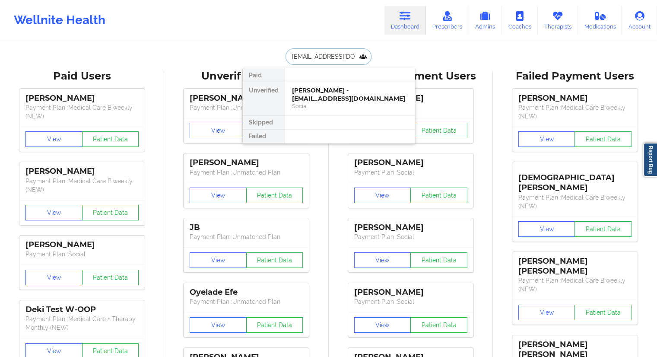
scroll to position [0, 11]
click at [321, 98] on div "[PERSON_NAME] - [EMAIL_ADDRESS][DOMAIN_NAME]" at bounding box center [350, 94] width 116 height 16
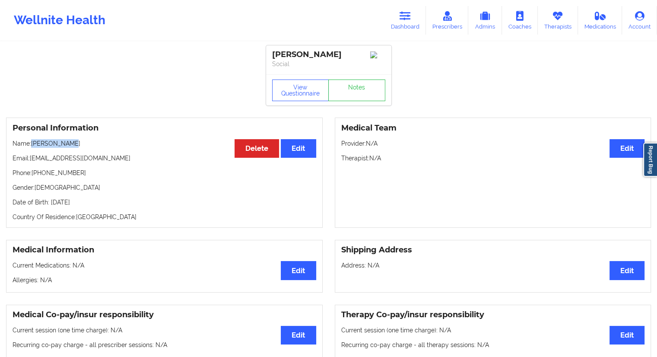
drag, startPoint x: 85, startPoint y: 145, endPoint x: 34, endPoint y: 141, distance: 51.1
click at [34, 141] on p "Name: [PERSON_NAME]" at bounding box center [165, 143] width 304 height 9
click at [401, 28] on link "Dashboard" at bounding box center [404, 20] width 41 height 28
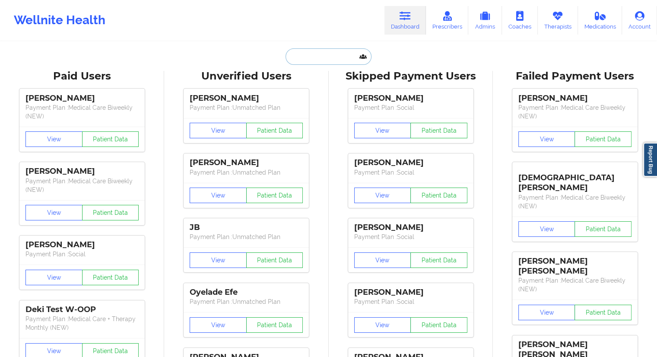
click at [314, 57] on input "text" at bounding box center [327, 56] width 85 height 16
paste input "[EMAIL_ADDRESS][DOMAIN_NAME]"
type input "[EMAIL_ADDRESS][DOMAIN_NAME]"
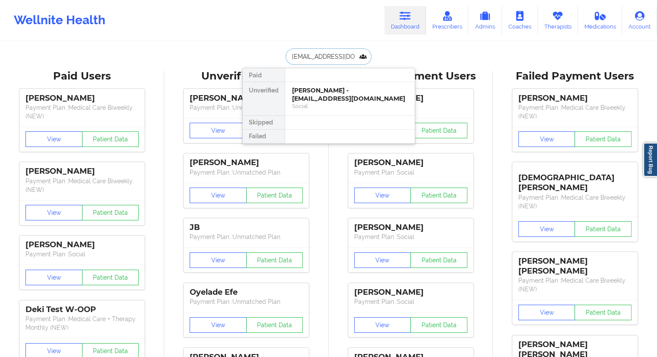
click at [324, 102] on div "Social" at bounding box center [350, 105] width 116 height 7
